Goal: Transaction & Acquisition: Register for event/course

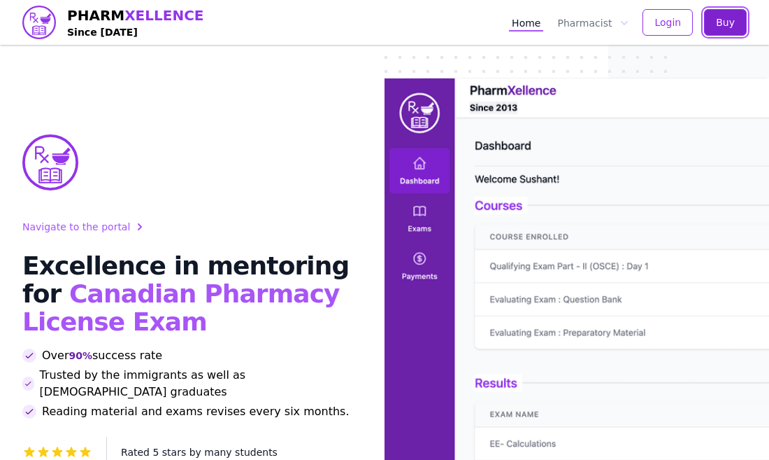
click at [732, 25] on span "Buy" at bounding box center [725, 22] width 19 height 14
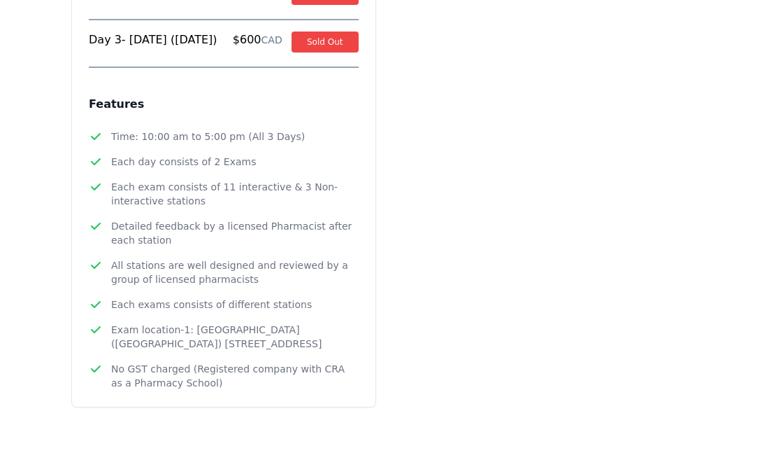
scroll to position [1781, 0]
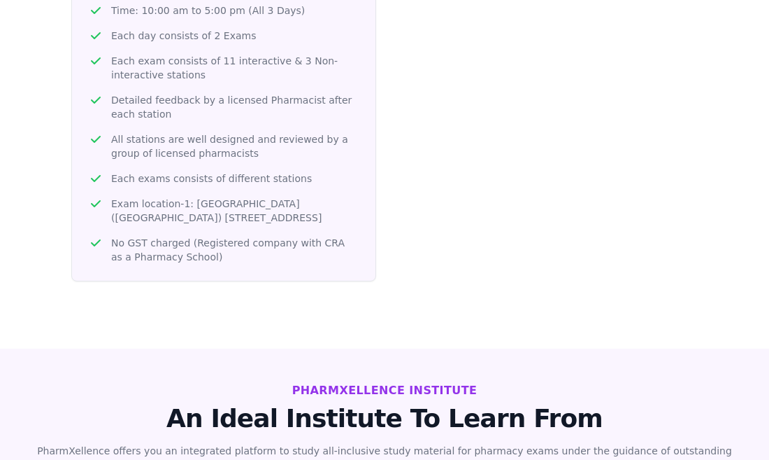
click at [322, 236] on span "No GST charged (Registered company with CRA as a Pharmacy School)" at bounding box center [235, 250] width 248 height 28
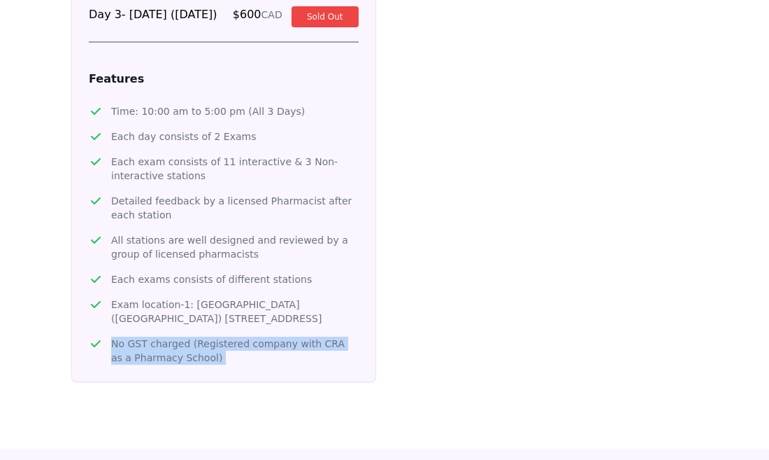
scroll to position [1527, 0]
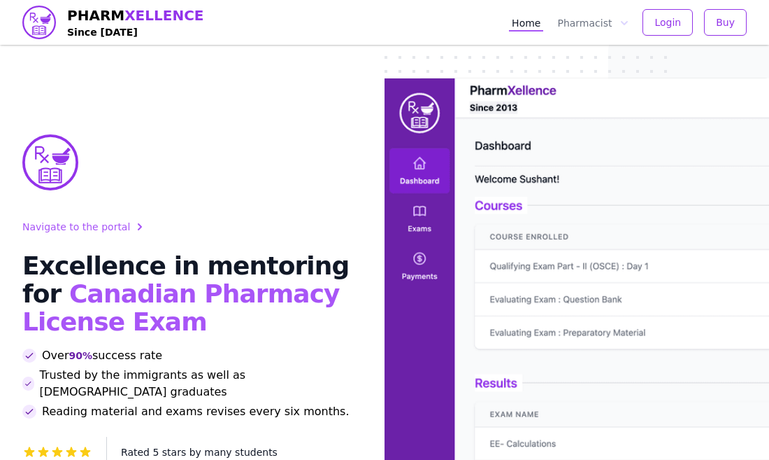
click at [158, 13] on span "XELLENCE" at bounding box center [164, 15] width 79 height 17
click at [746, 26] on button "Buy" at bounding box center [725, 22] width 43 height 27
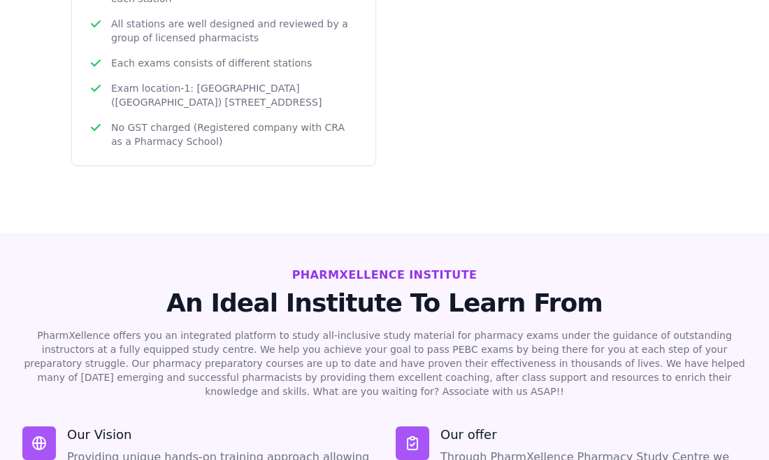
scroll to position [1913, 0]
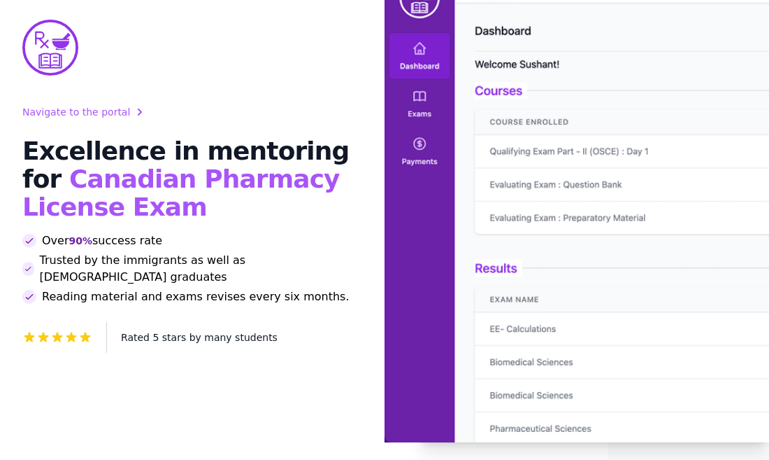
scroll to position [0, 0]
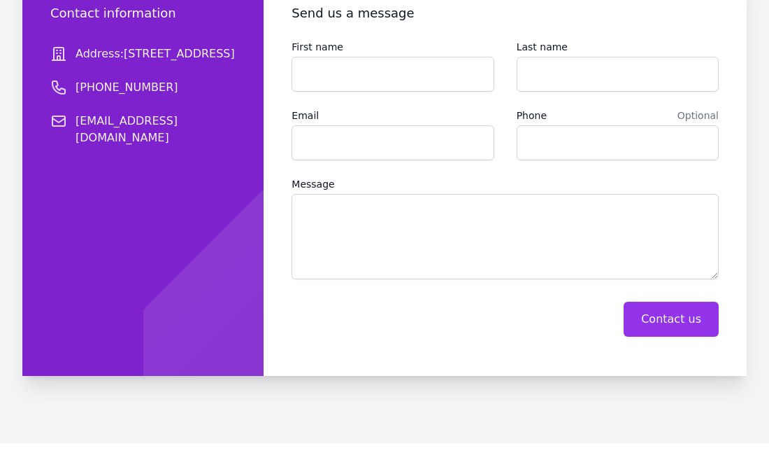
scroll to position [2756, 0]
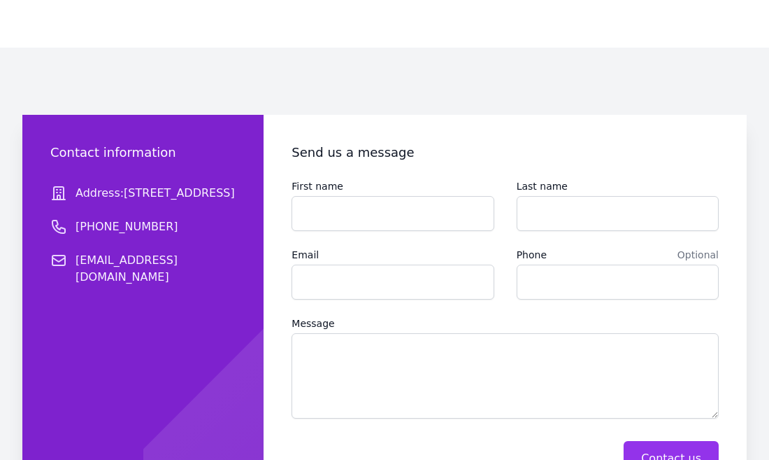
click at [157, 252] on span "[EMAIL_ADDRESS][DOMAIN_NAME]" at bounding box center [156, 269] width 160 height 34
drag, startPoint x: 76, startPoint y: 226, endPoint x: 213, endPoint y: 226, distance: 137.1
click at [213, 252] on dd "[EMAIL_ADDRESS][DOMAIN_NAME]" at bounding box center [142, 269] width 185 height 34
copy span "[EMAIL_ADDRESS][DOMAIN_NAME]"
